Goal: Information Seeking & Learning: Check status

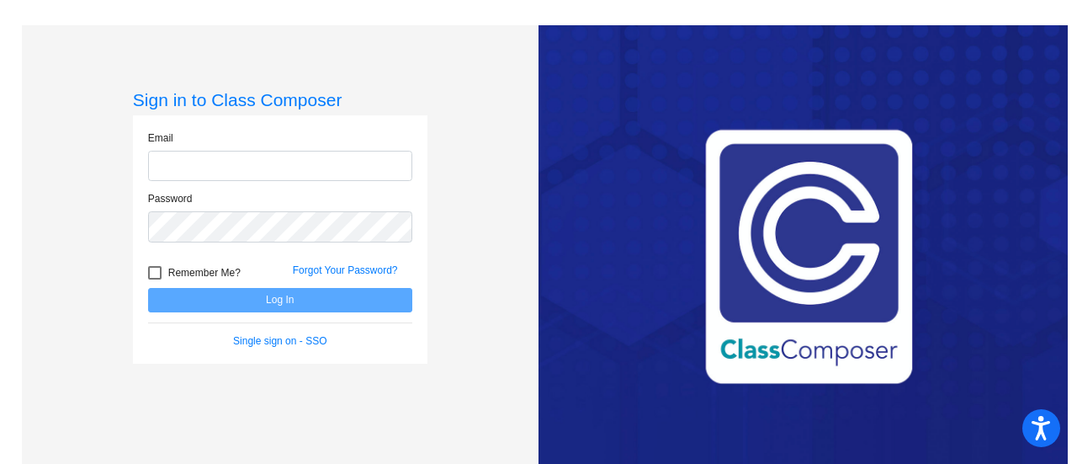
type input "[EMAIL_ADDRESS][DOMAIN_NAME]"
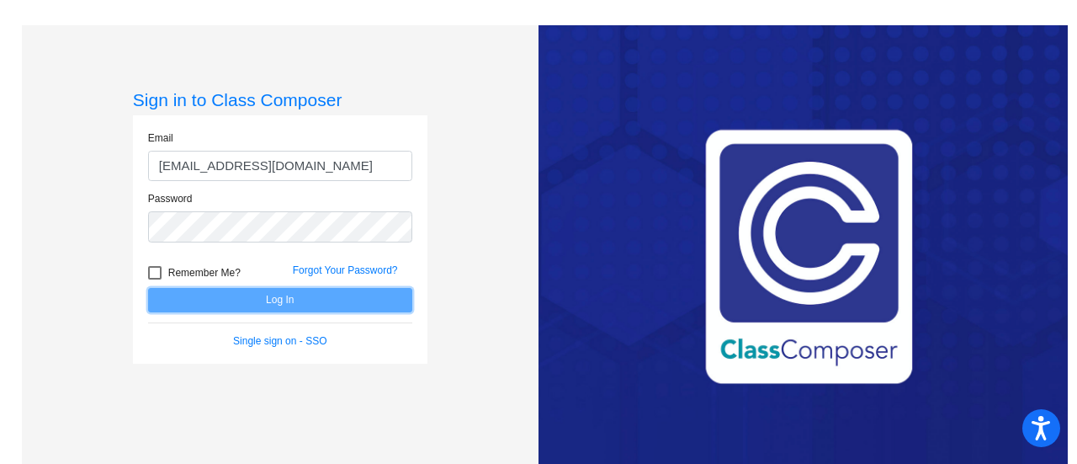
click at [292, 295] on button "Log In" at bounding box center [280, 300] width 264 height 24
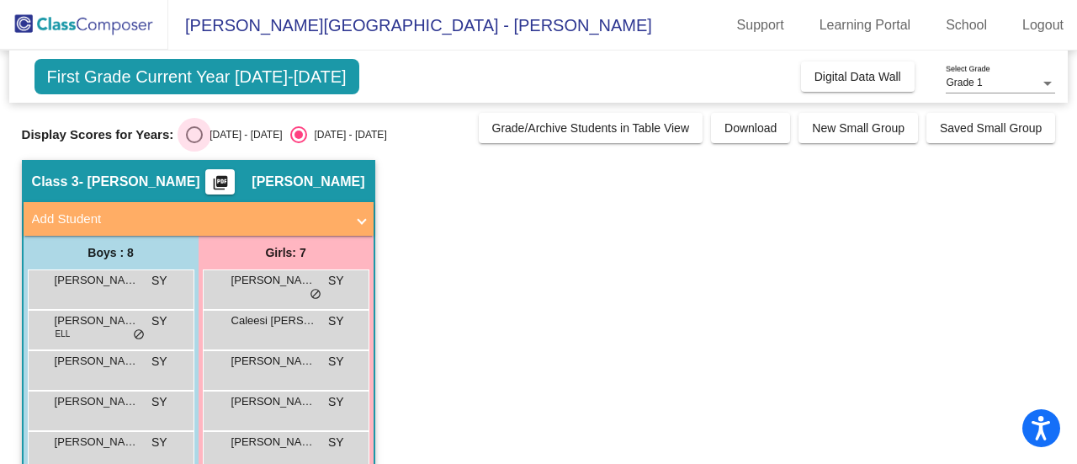
click at [195, 130] on div "Select an option" at bounding box center [194, 134] width 17 height 17
click at [194, 143] on input "[DATE] - [DATE]" at bounding box center [194, 143] width 1 height 1
radio input "true"
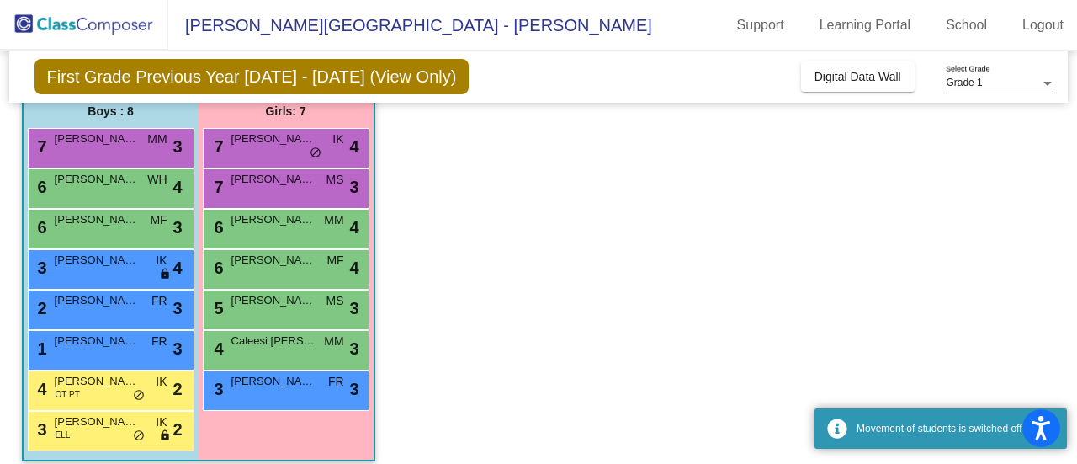
scroll to position [143, 0]
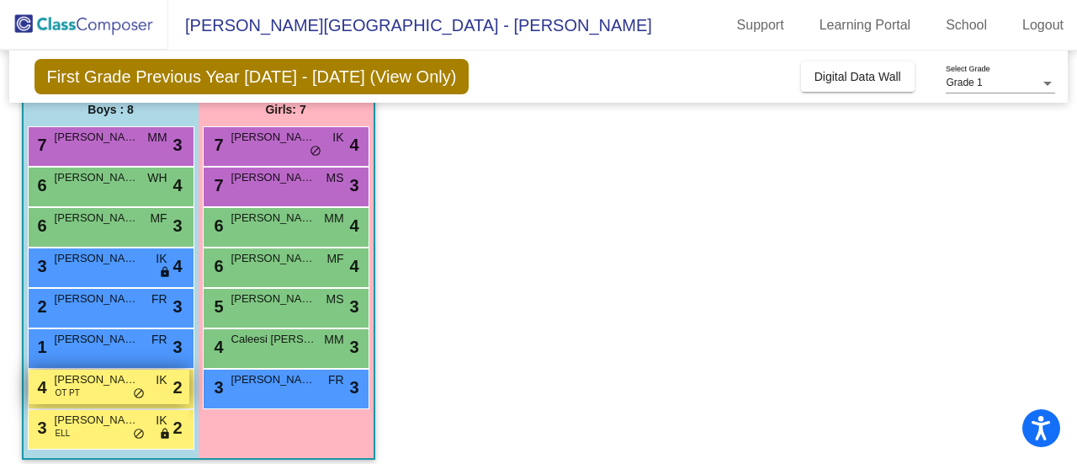
click at [89, 379] on span "[PERSON_NAME]" at bounding box center [97, 379] width 84 height 17
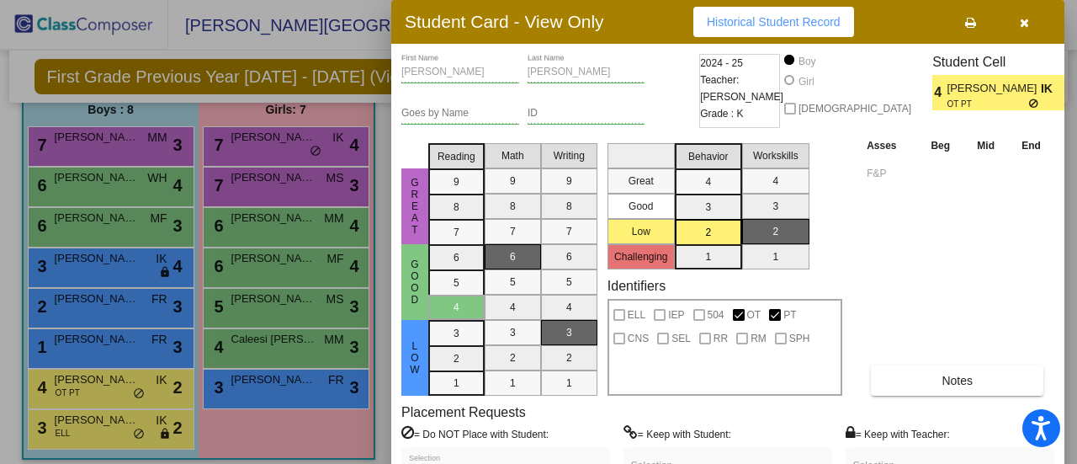
click at [816, 18] on span "Historical Student Record" at bounding box center [774, 21] width 134 height 13
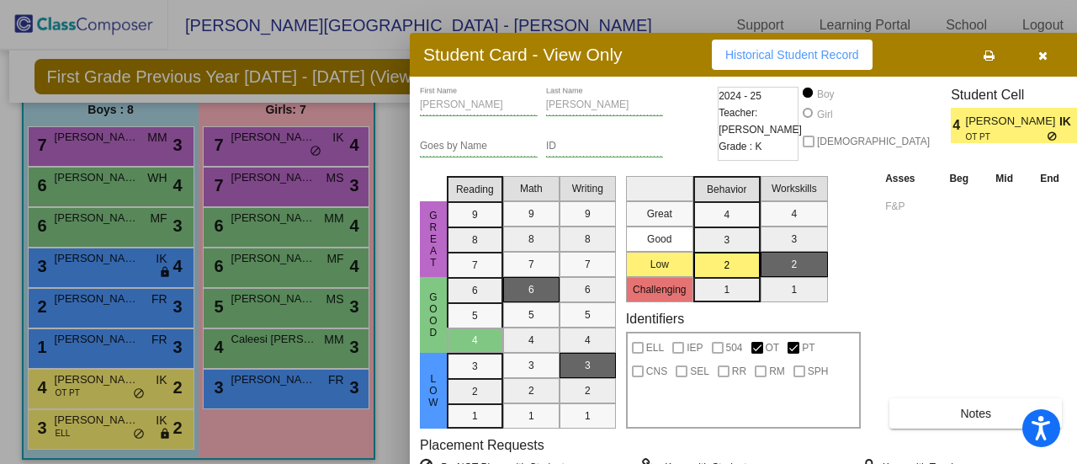
drag, startPoint x: 660, startPoint y: 19, endPoint x: 650, endPoint y: 50, distance: 32.5
click at [650, 50] on div "Student Card - View Only Historical Student Record" at bounding box center [746, 55] width 673 height 44
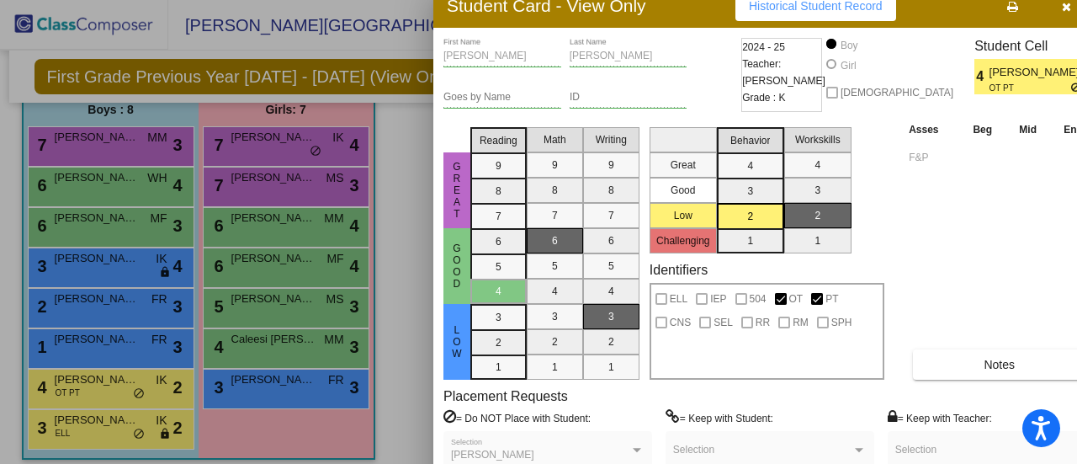
drag, startPoint x: 604, startPoint y: 53, endPoint x: 655, endPoint y: 6, distance: 69.7
click at [655, 6] on div "Student Card - View Only Historical Student Record" at bounding box center [769, 6] width 673 height 44
click at [1064, 12] on icon "button" at bounding box center [1066, 7] width 9 height 12
